Goal: Information Seeking & Learning: Learn about a topic

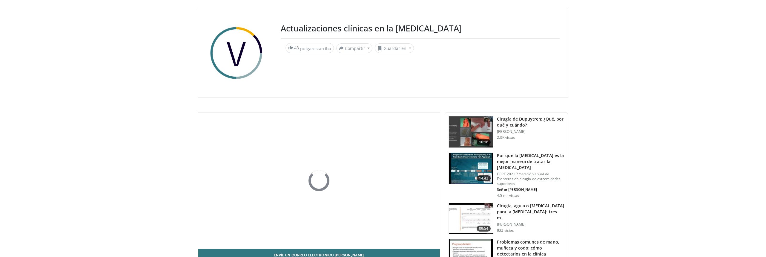
click at [509, 159] on font "Por qué la colagenasa es la mejor manera de tratar la enfermedad de Dupuytren" at bounding box center [530, 161] width 67 height 18
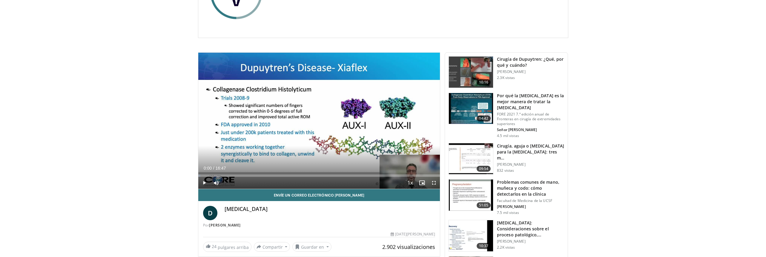
scroll to position [149, 0]
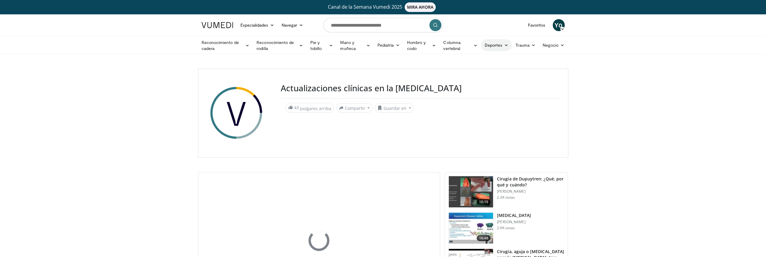
click at [496, 46] on font "Deportes" at bounding box center [494, 44] width 18 height 5
click at [453, 88] on font "Cadera" at bounding box center [454, 87] width 14 height 5
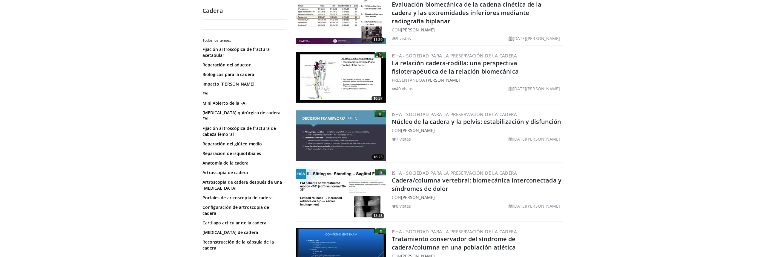
scroll to position [120, 0]
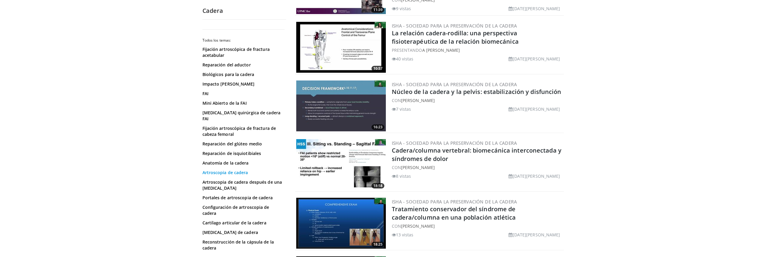
click at [212, 169] on font "Artroscopia de cadera" at bounding box center [226, 172] width 46 height 6
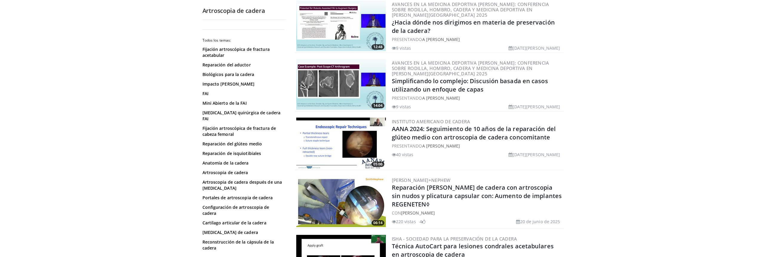
scroll to position [179, 0]
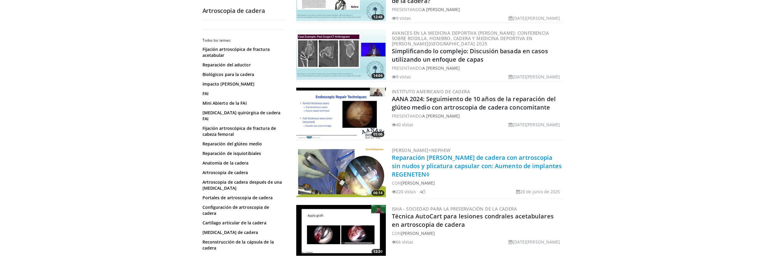
click at [419, 158] on font "Reparación del labrum de cadera con artroscopia sin nudos y plicatura capsular …" at bounding box center [477, 165] width 170 height 25
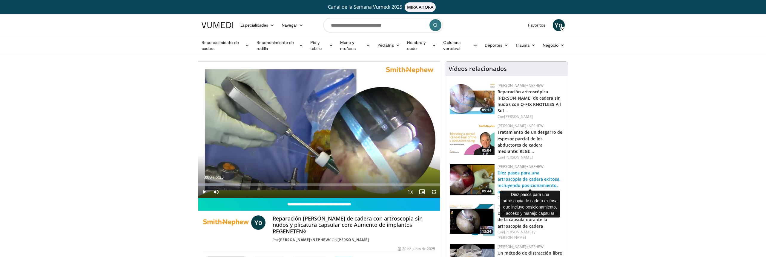
click at [511, 170] on font "Diez pasos para una artroscopia de cadera exitosa, incluyendo posicionamiento, …" at bounding box center [529, 182] width 63 height 24
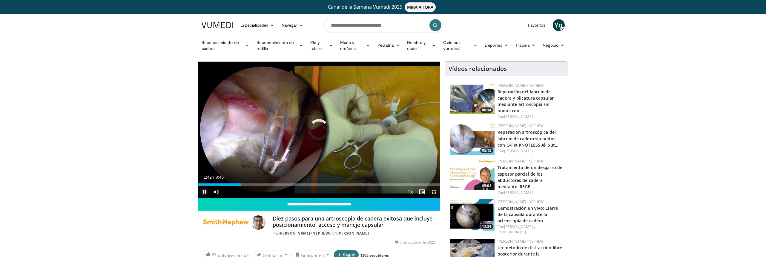
click at [204, 191] on span "Video Player" at bounding box center [204, 192] width 12 height 12
click at [205, 192] on span "Video Player" at bounding box center [204, 192] width 12 height 12
click at [243, 185] on div "Progress Bar" at bounding box center [243, 184] width 1 height 2
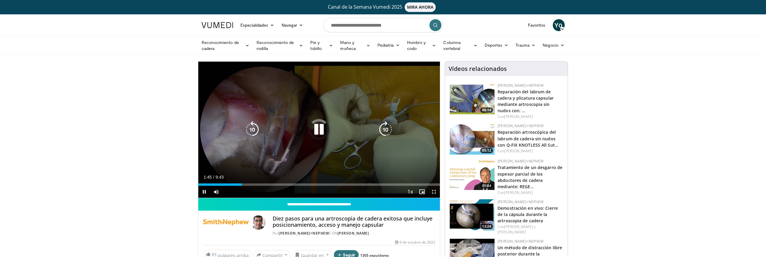
click at [379, 100] on div "10 seconds Tap to unmute" at bounding box center [319, 130] width 242 height 136
click at [378, 100] on div "10 seconds Tap to unmute" at bounding box center [319, 130] width 242 height 136
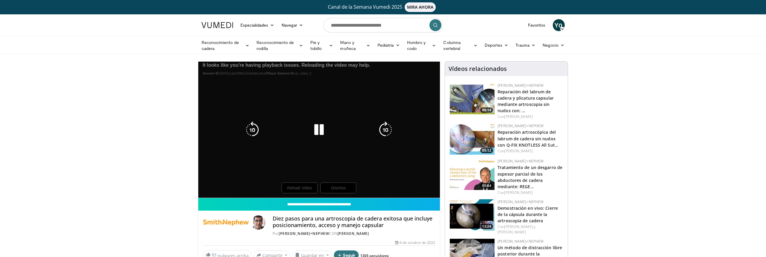
click at [319, 129] on icon "Video Player" at bounding box center [319, 129] width 17 height 17
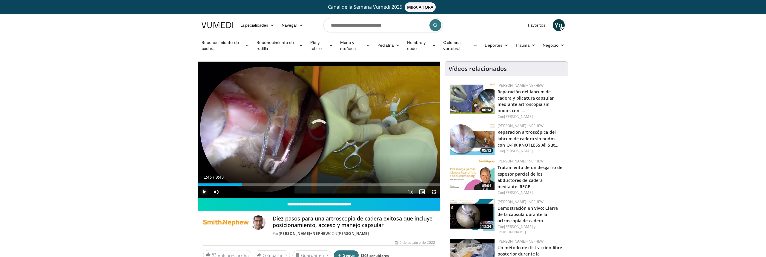
click at [204, 191] on span "Video Player" at bounding box center [204, 192] width 12 height 12
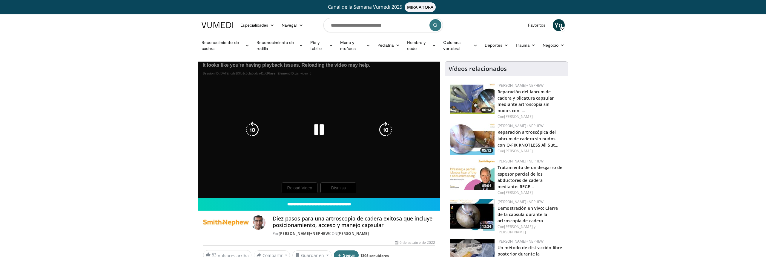
click at [319, 125] on icon "Video Player" at bounding box center [319, 129] width 17 height 17
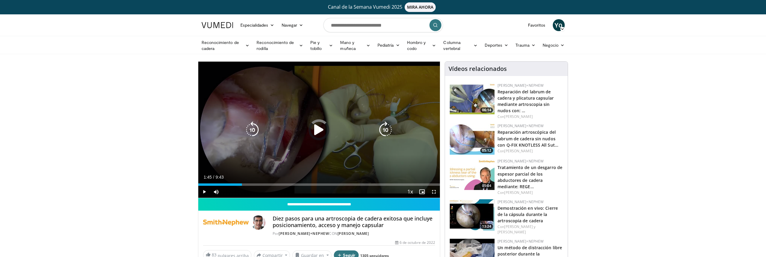
click at [319, 128] on icon "Video Player" at bounding box center [319, 129] width 17 height 17
click at [319, 132] on icon "Video Player" at bounding box center [319, 129] width 17 height 17
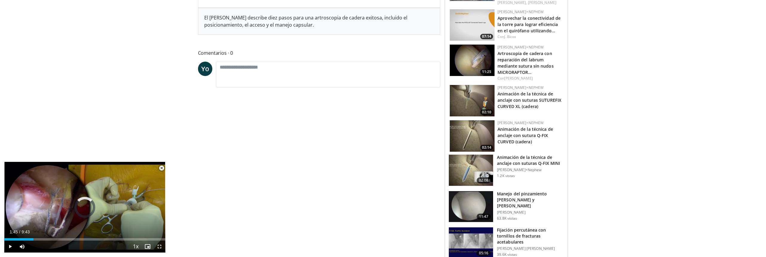
scroll to position [239, 0]
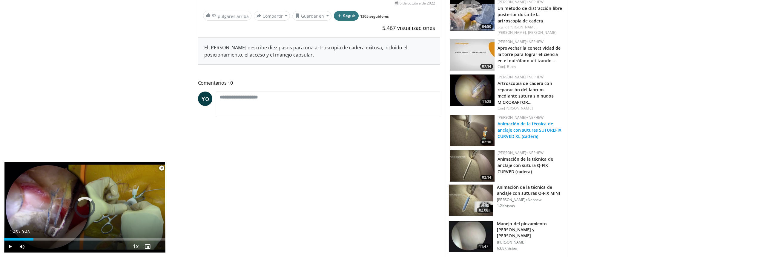
click at [518, 121] on font "Animación de la técnica de anclaje con suturas SUTUREFIX CURVED XL (cadera)" at bounding box center [530, 130] width 64 height 18
click at [507, 121] on font "Animación de la técnica de anclaje con suturas SUTUREFIX CURVED XL (cadera)" at bounding box center [530, 130] width 64 height 18
click at [506, 121] on font "Animación de la técnica de anclaje con suturas SUTUREFIX CURVED XL (cadera)" at bounding box center [530, 130] width 64 height 18
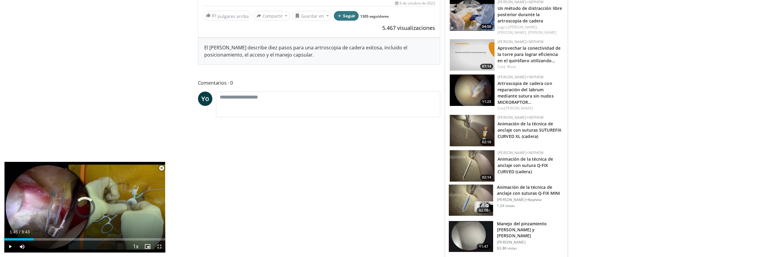
click at [475, 117] on img at bounding box center [472, 130] width 45 height 31
click at [474, 116] on img at bounding box center [472, 130] width 45 height 31
click at [506, 120] on h3 "Animación de la técnica de anclaje con suturas SUTUREFIX CURVED XL (cadera)" at bounding box center [530, 129] width 65 height 19
drag, startPoint x: 506, startPoint y: 118, endPoint x: 473, endPoint y: 117, distance: 32.9
click at [505, 120] on h3 "Animación de la técnica de anclaje con suturas SUTUREFIX CURVED XL (cadera)" at bounding box center [530, 129] width 65 height 19
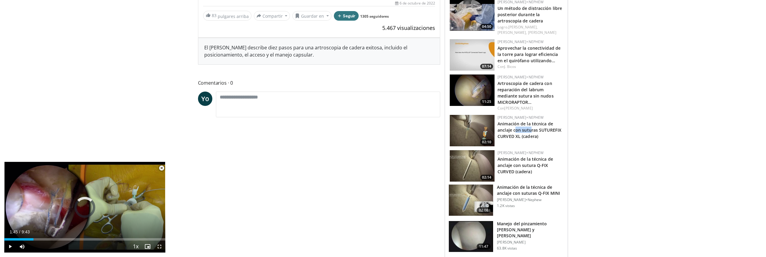
click at [472, 117] on img at bounding box center [472, 130] width 45 height 31
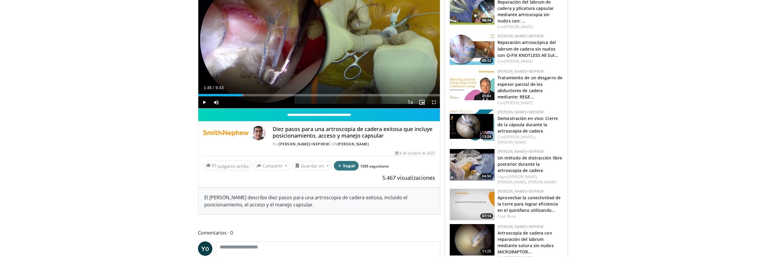
scroll to position [0, 0]
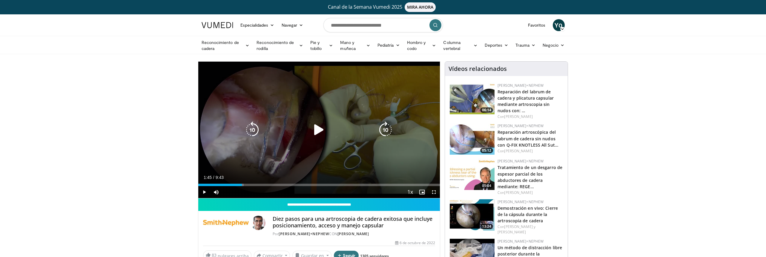
click at [318, 128] on icon "Video Player" at bounding box center [319, 129] width 17 height 17
drag, startPoint x: 243, startPoint y: 184, endPoint x: 201, endPoint y: 186, distance: 41.5
click at [202, 186] on div "Current Time 1:47 / Duration 9:43 Play Skip Backward Skip Forward Mute 0% Loade…" at bounding box center [319, 192] width 242 height 12
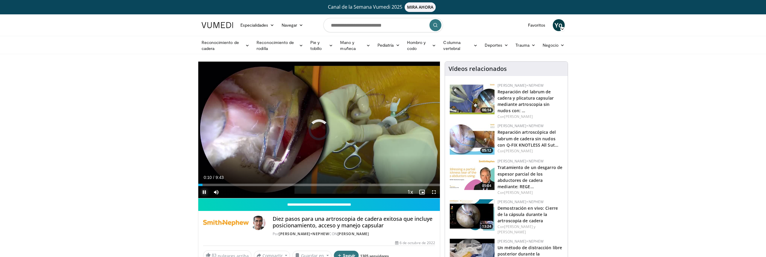
click at [204, 191] on span "Video Player" at bounding box center [204, 192] width 12 height 12
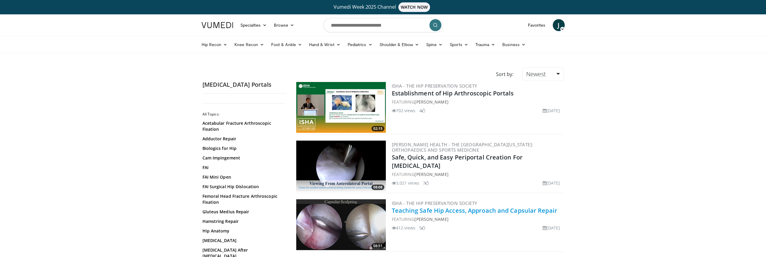
scroll to position [30, 0]
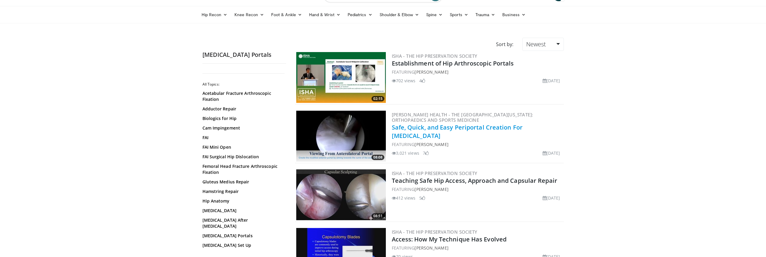
click at [416, 128] on link "Safe, Quick, and Easy Periportal Creation For Hip Arthroscopy" at bounding box center [457, 131] width 131 height 16
